Goal: Communication & Community: Participate in discussion

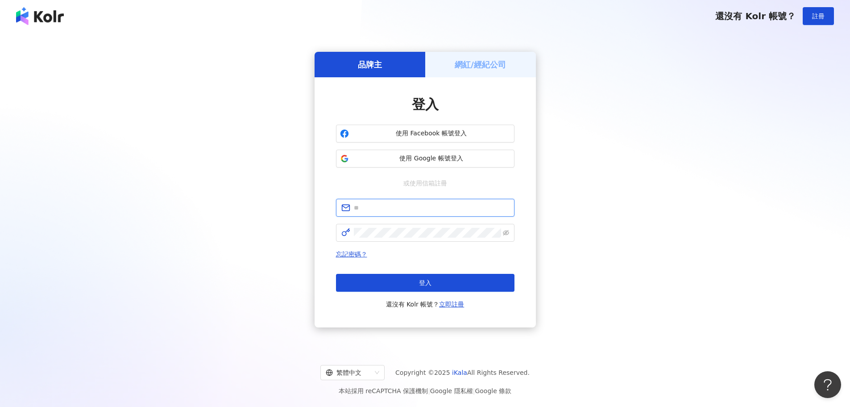
type input "**********"
click at [425, 261] on div "忘記密碼？ 登入 還沒有 Kolr 帳號？ 立即註冊" at bounding box center [425, 279] width 179 height 61
click at [425, 279] on span "登入" at bounding box center [425, 282] width 12 height 7
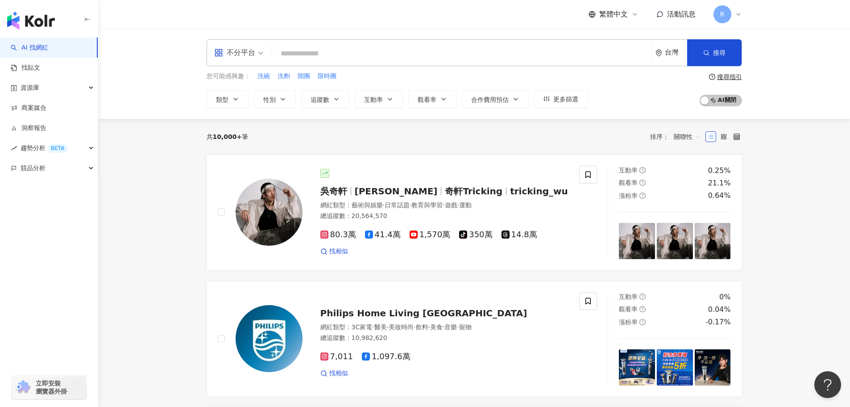
click at [740, 14] on icon at bounding box center [738, 14] width 7 height 7
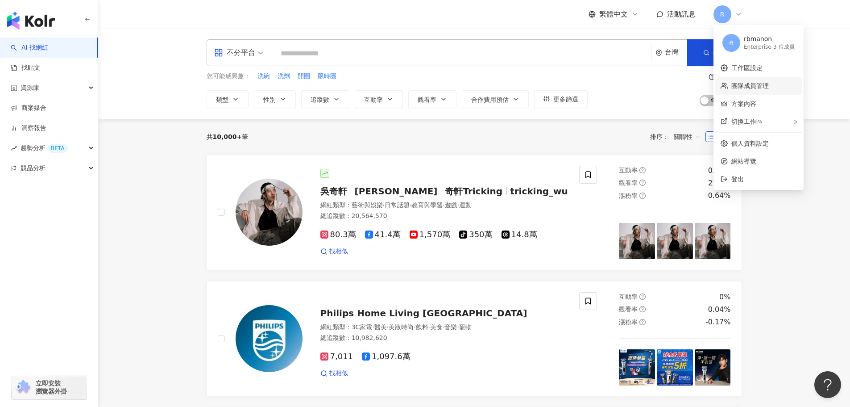
click at [763, 89] on link "團隊成員管理" at bounding box center [750, 85] width 37 height 7
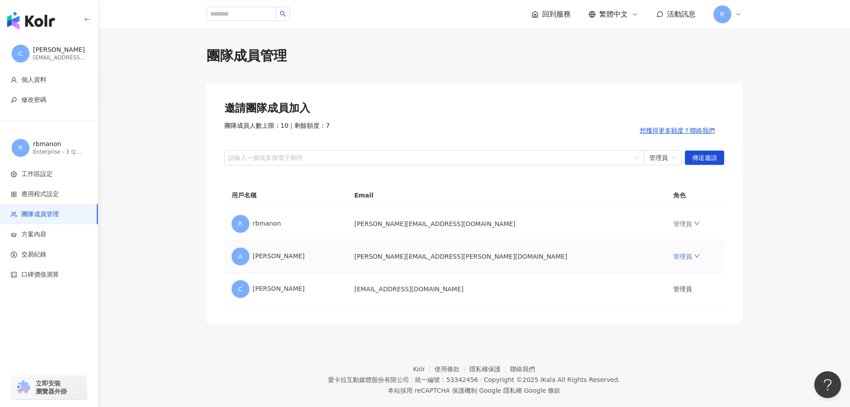
click at [674, 253] on link "管理員" at bounding box center [687, 256] width 27 height 7
click at [439, 258] on td "[PERSON_NAME][EMAIL_ADDRESS][PERSON_NAME][DOMAIN_NAME]" at bounding box center [506, 256] width 319 height 33
click at [674, 255] on link "管理員" at bounding box center [687, 256] width 27 height 7
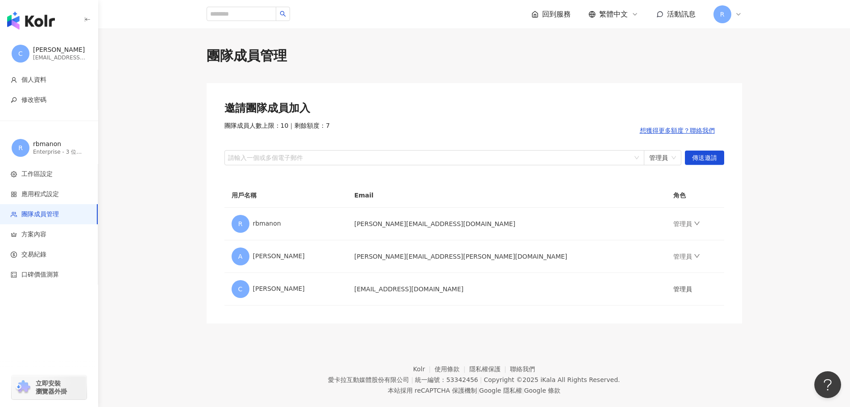
click at [764, 236] on main "團隊成員管理 邀請團隊成員加入 團隊成員人數上限：10 ｜ 剩餘額度：7 想獲得更多額度？聯絡我們 請輸入一個或多個電子郵件 管理員 傳送邀請 用戶名稱 Em…" at bounding box center [474, 184] width 752 height 277
click at [431, 258] on td "[PERSON_NAME][EMAIL_ADDRESS][PERSON_NAME][DOMAIN_NAME]" at bounding box center [506, 256] width 319 height 33
drag, startPoint x: 623, startPoint y: 62, endPoint x: 575, endPoint y: 77, distance: 51.1
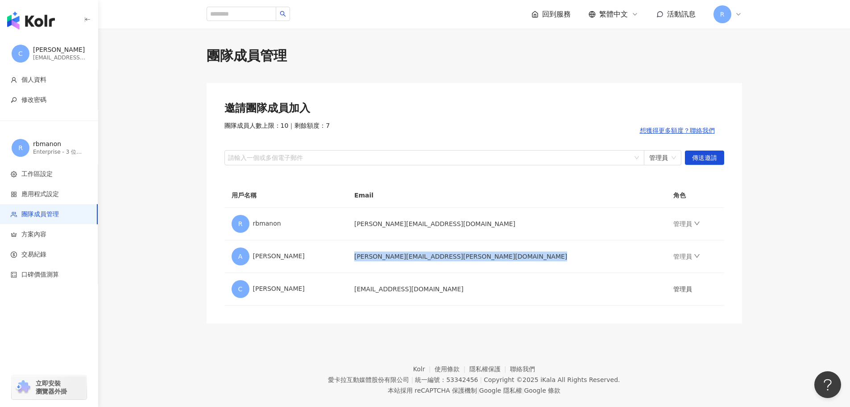
click at [623, 62] on div "團隊成員管理" at bounding box center [475, 55] width 536 height 19
click at [96, 17] on div "button" at bounding box center [49, 18] width 98 height 37
click at [85, 21] on icon "button" at bounding box center [87, 19] width 7 height 7
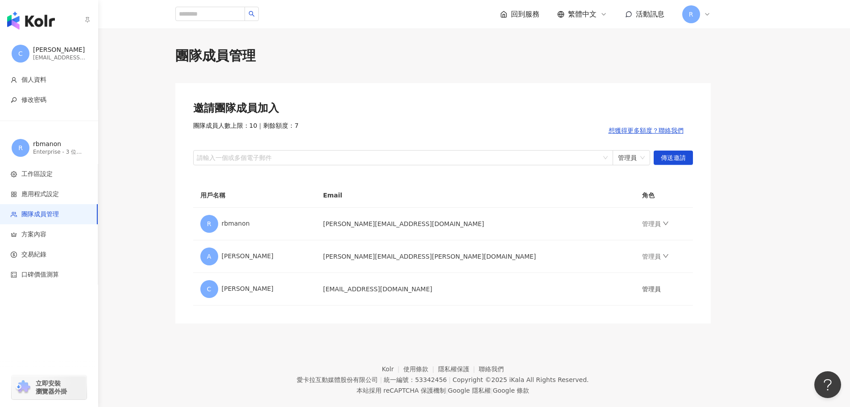
click at [37, 34] on div "button" at bounding box center [49, 18] width 98 height 37
click at [41, 27] on img "button" at bounding box center [31, 21] width 48 height 18
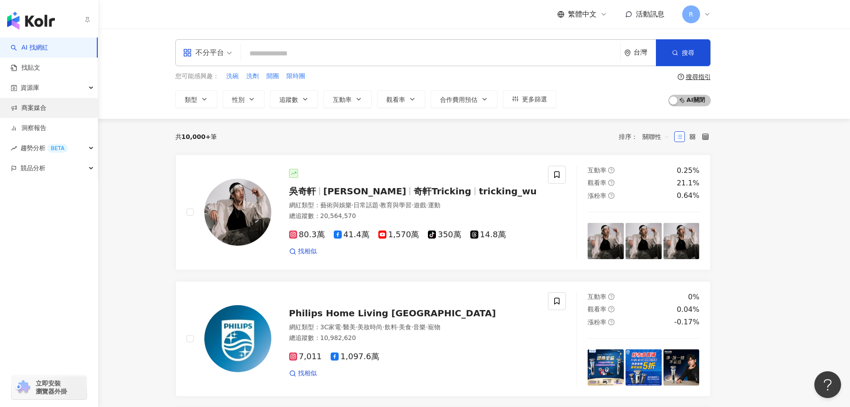
click at [46, 104] on link "商案媒合" at bounding box center [29, 108] width 36 height 9
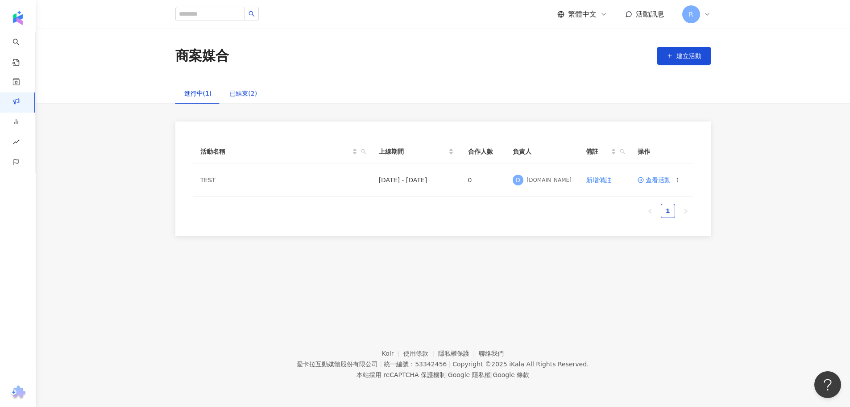
click at [235, 91] on div "已結束(2)" at bounding box center [243, 93] width 28 height 10
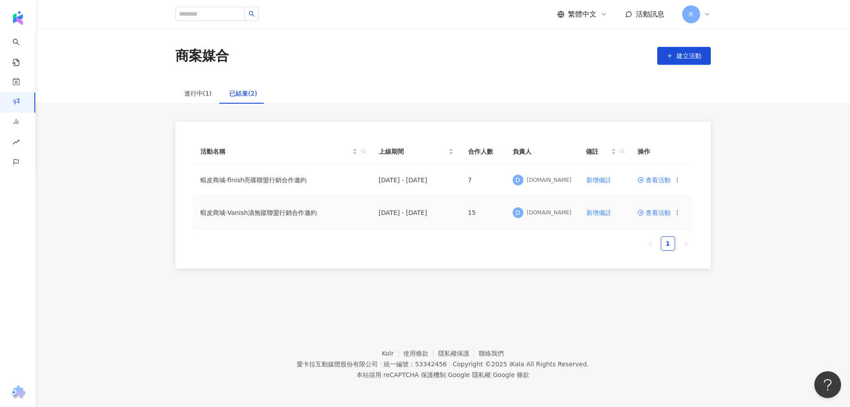
click at [650, 209] on span "查看活動" at bounding box center [654, 212] width 33 height 6
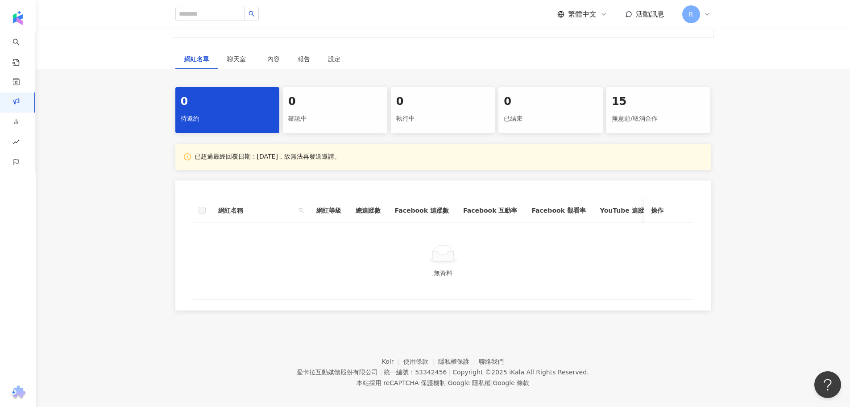
scroll to position [179, 0]
click at [224, 63] on div "聊天室" at bounding box center [238, 58] width 40 height 21
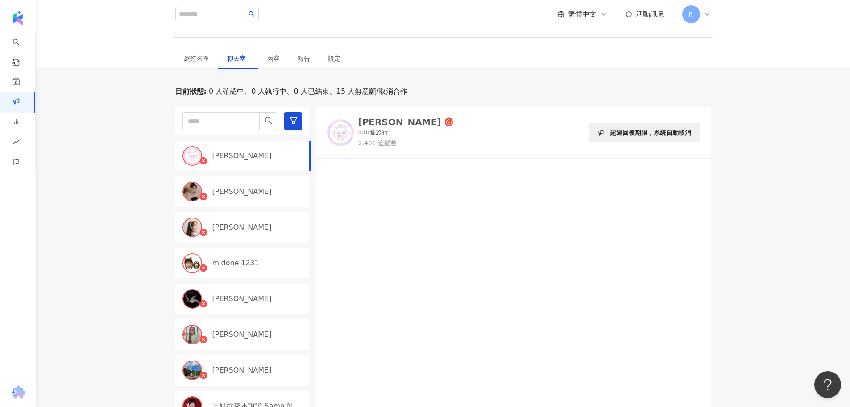
click at [249, 160] on p "[PERSON_NAME]" at bounding box center [241, 156] width 59 height 10
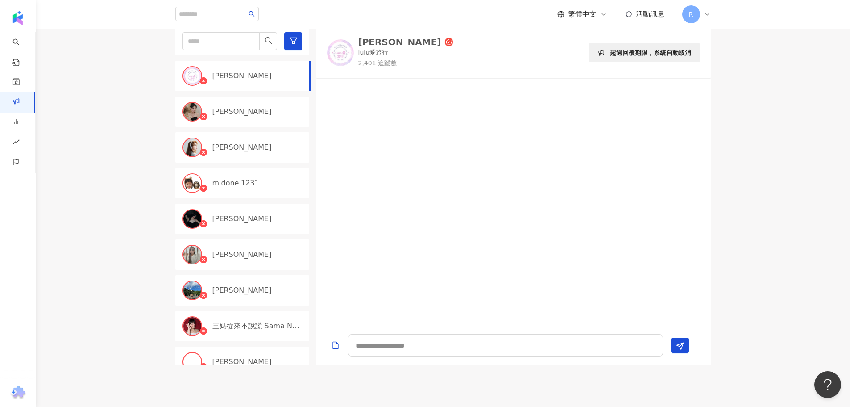
scroll to position [268, 0]
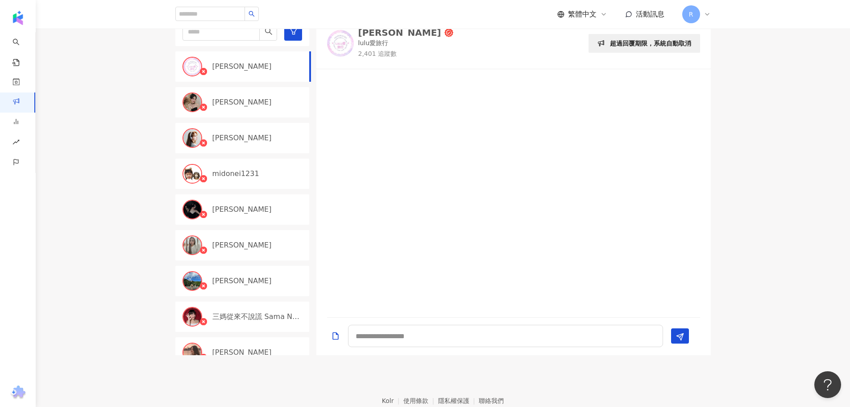
click at [244, 201] on div "[PERSON_NAME]" at bounding box center [242, 209] width 134 height 30
click at [245, 171] on p "midonei1231" at bounding box center [235, 174] width 47 height 10
click at [242, 123] on div "[PERSON_NAME]" at bounding box center [242, 138] width 134 height 30
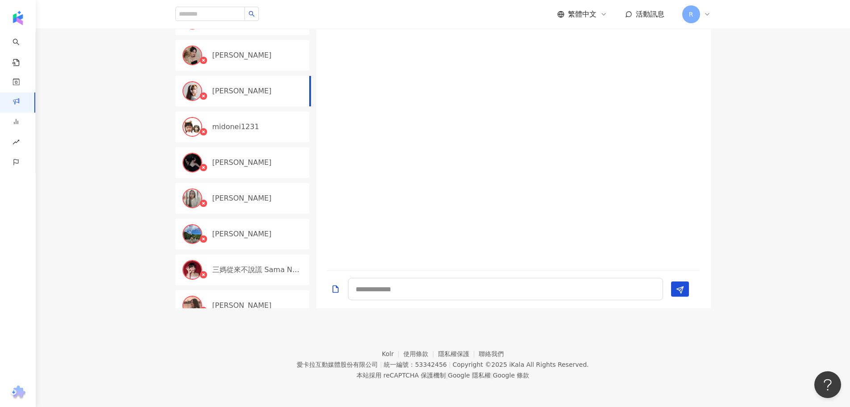
scroll to position [315, 0]
click at [249, 232] on div "[PERSON_NAME]" at bounding box center [258, 234] width 92 height 10
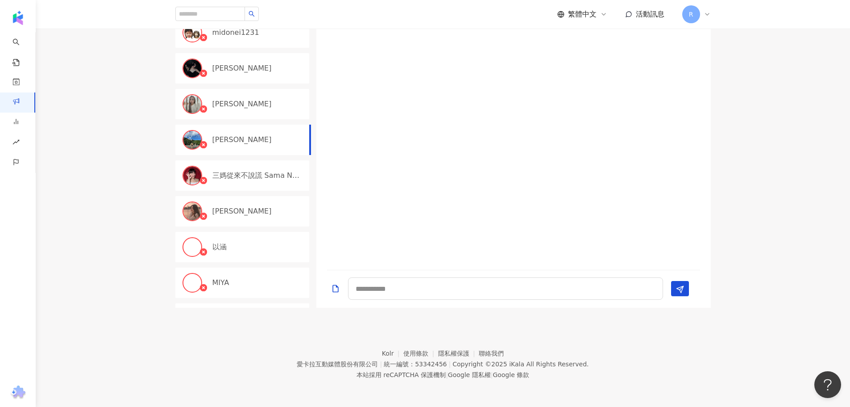
scroll to position [179, 0]
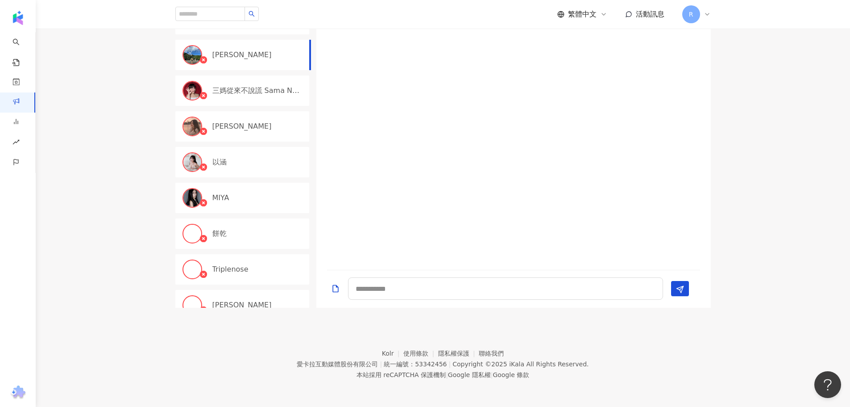
click at [239, 93] on p "三媽從來不說謊 Sama Never Lies" at bounding box center [257, 91] width 90 height 10
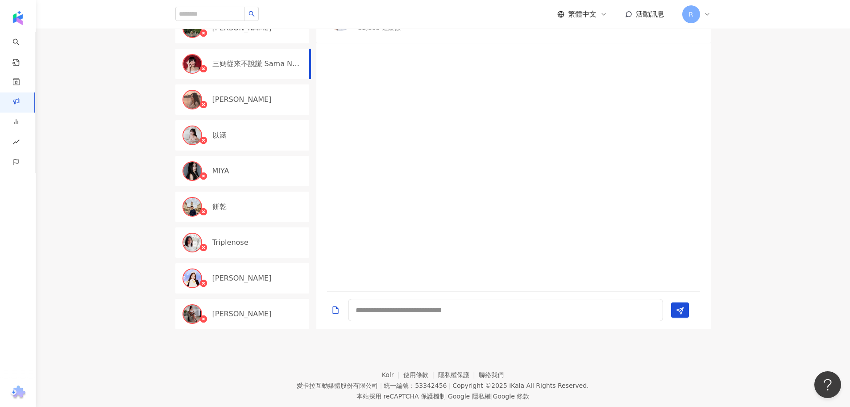
scroll to position [315, 0]
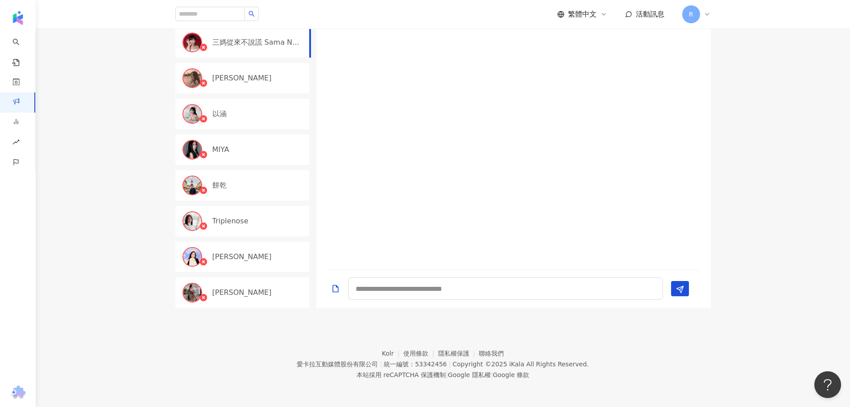
click at [237, 261] on div "[PERSON_NAME]" at bounding box center [258, 257] width 92 height 10
click at [243, 291] on div "[PERSON_NAME]" at bounding box center [258, 292] width 92 height 10
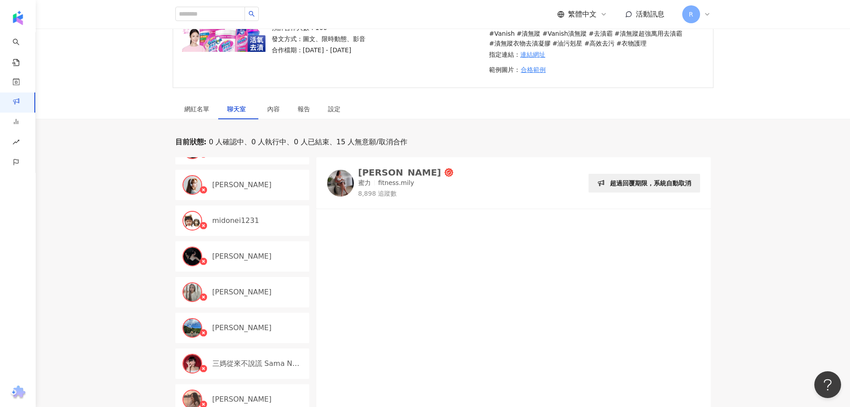
scroll to position [92, 0]
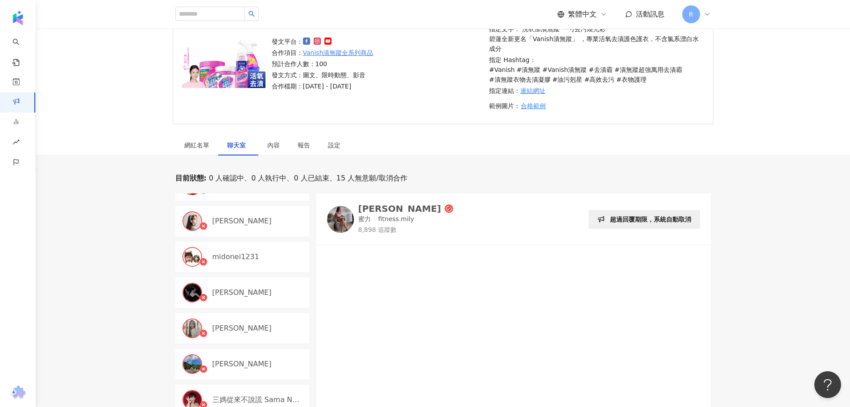
click at [221, 285] on div "[PERSON_NAME]" at bounding box center [242, 292] width 134 height 30
click at [249, 255] on p "midonei1231" at bounding box center [235, 257] width 47 height 10
click at [267, 227] on div "[PERSON_NAME]" at bounding box center [242, 221] width 134 height 30
